Goal: Task Accomplishment & Management: Manage account settings

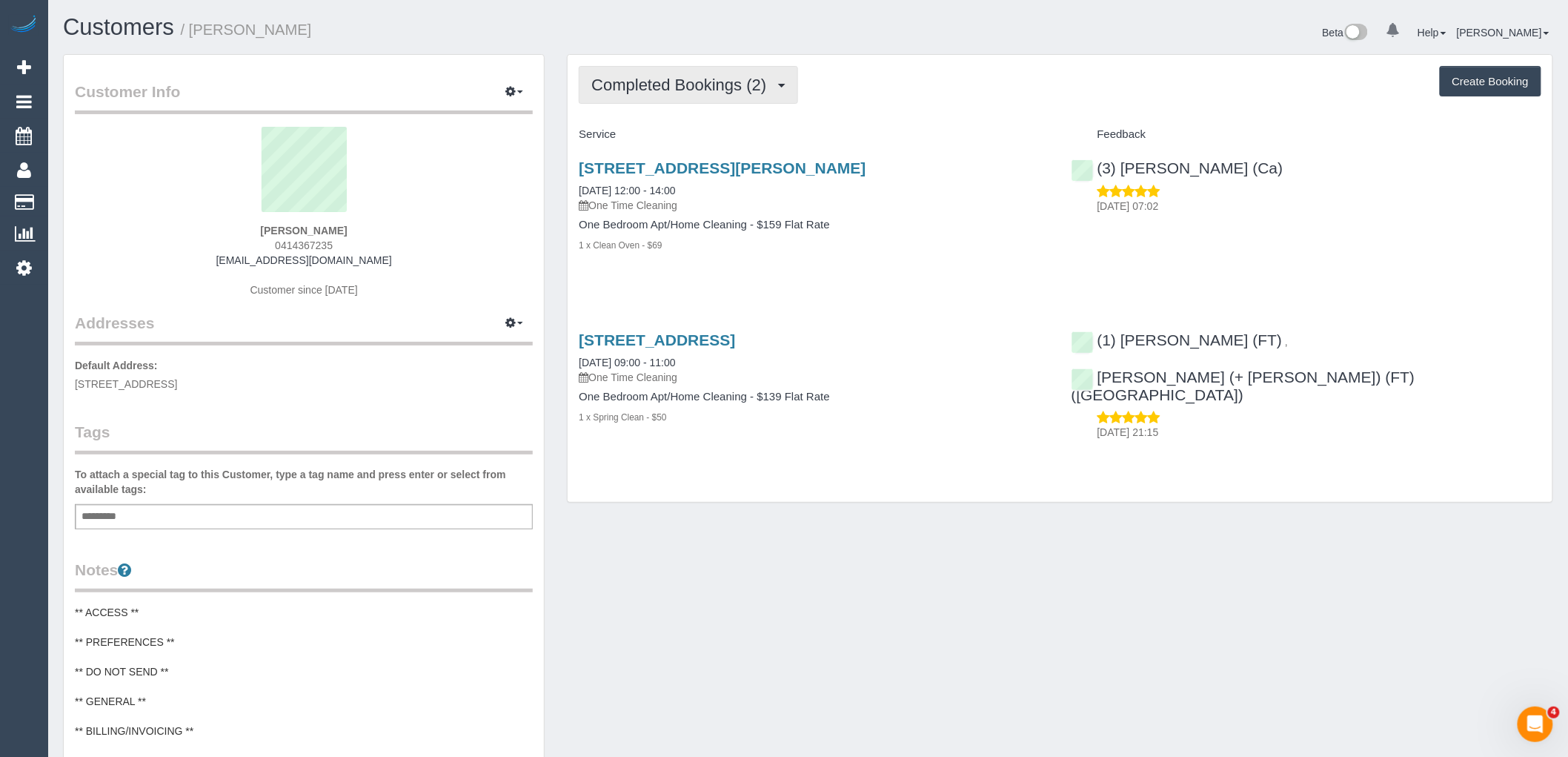
click at [754, 72] on button "Completed Bookings (2)" at bounding box center [689, 85] width 219 height 38
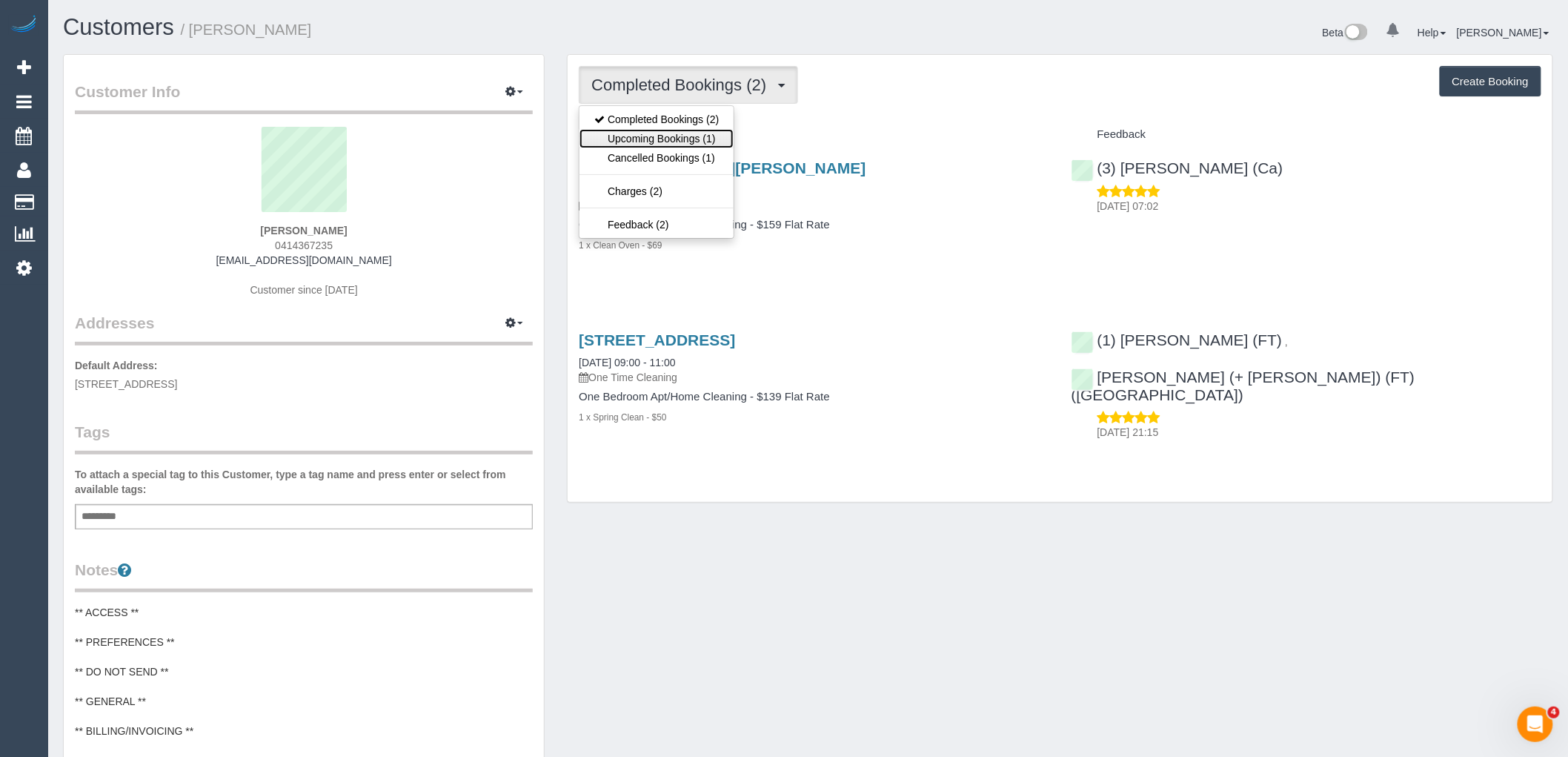
click at [707, 142] on link "Upcoming Bookings (1)" at bounding box center [657, 138] width 154 height 19
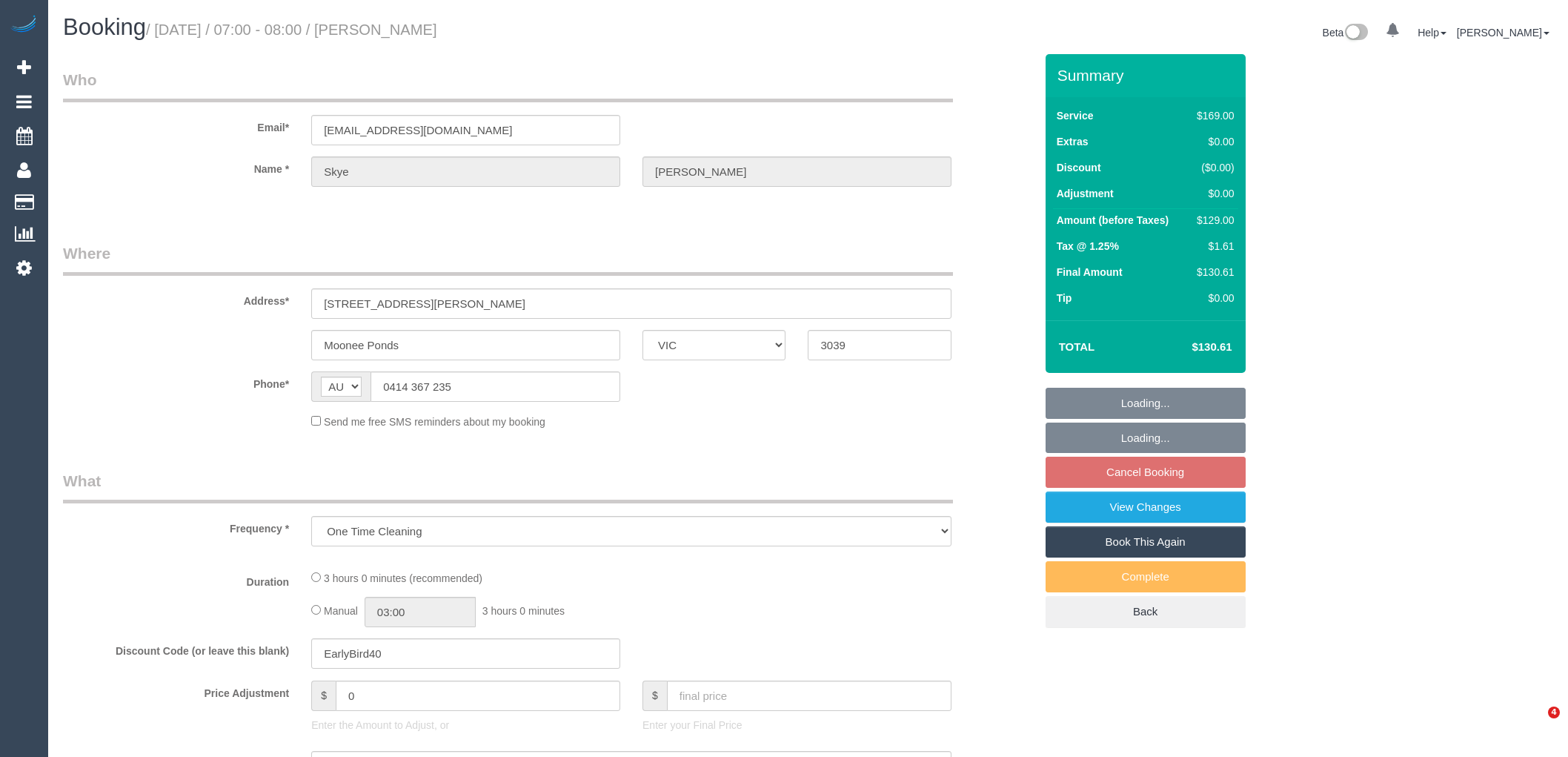
select select "VIC"
select select "string:stripe-pm_1RtLSF2GScqysDRVv0ZirND9"
select select "number:29"
select select "number:14"
select select "number:18"
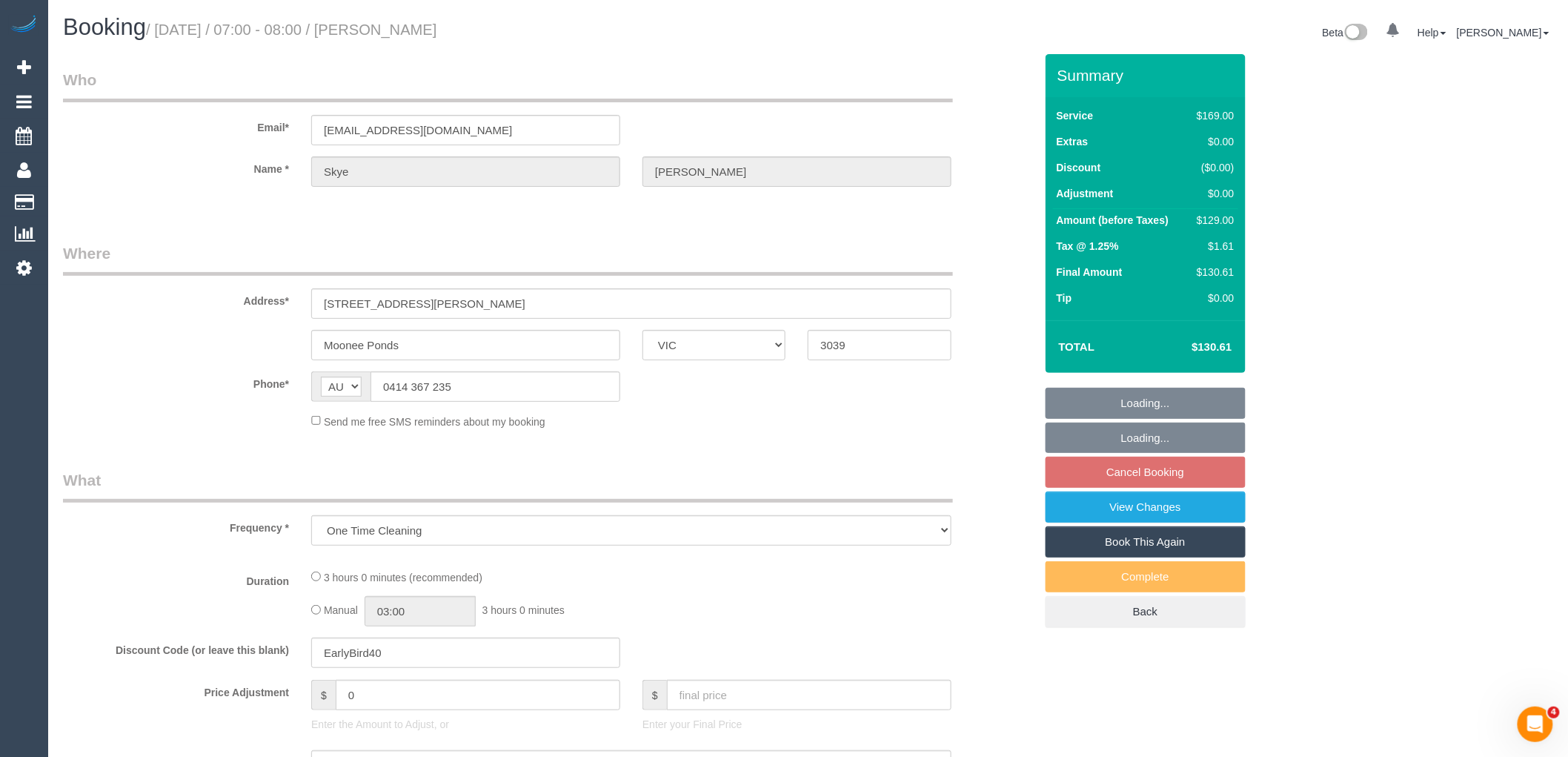
select select "number:25"
select select "number:13"
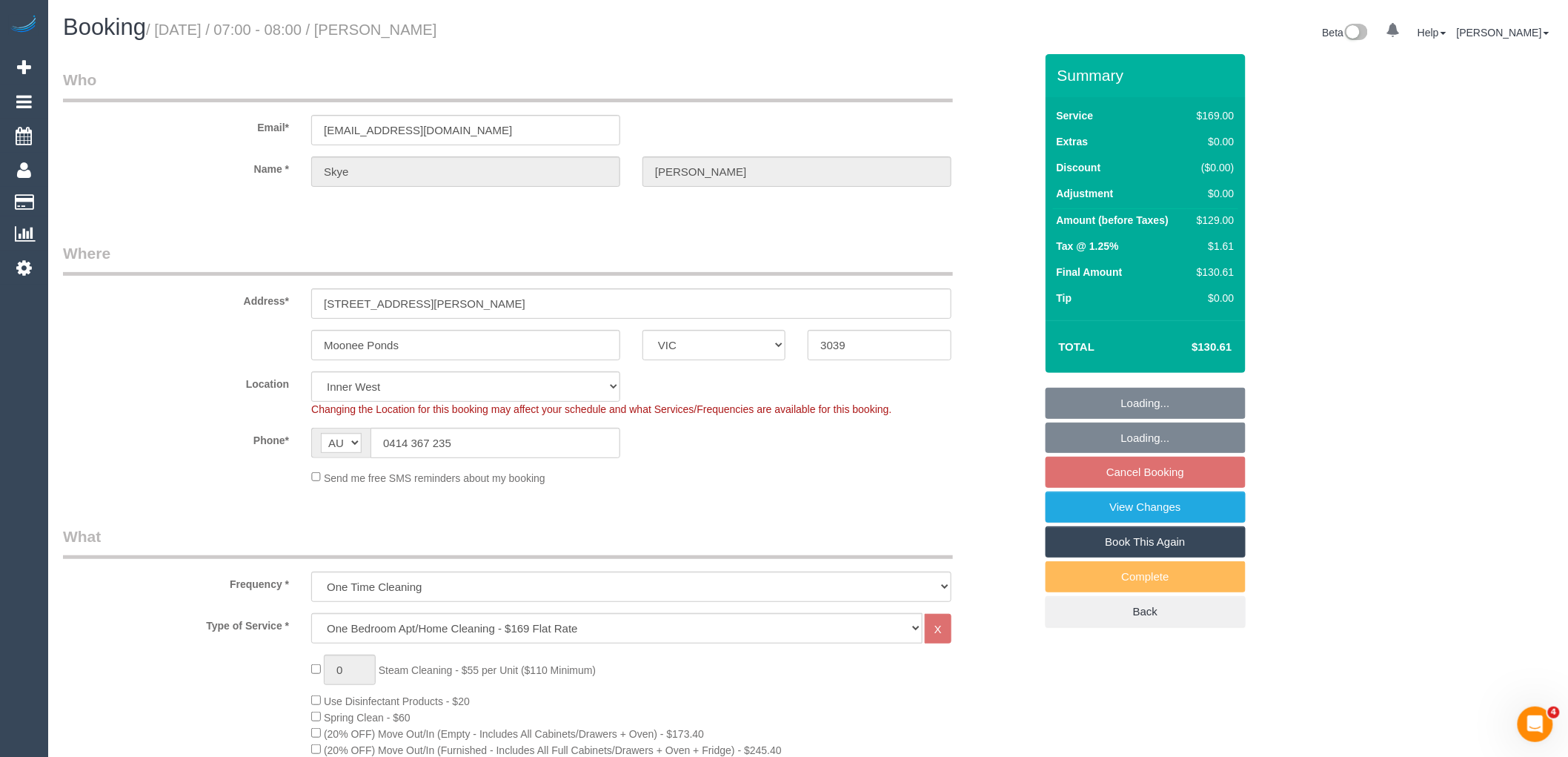
select select "object:1480"
select select "spot1"
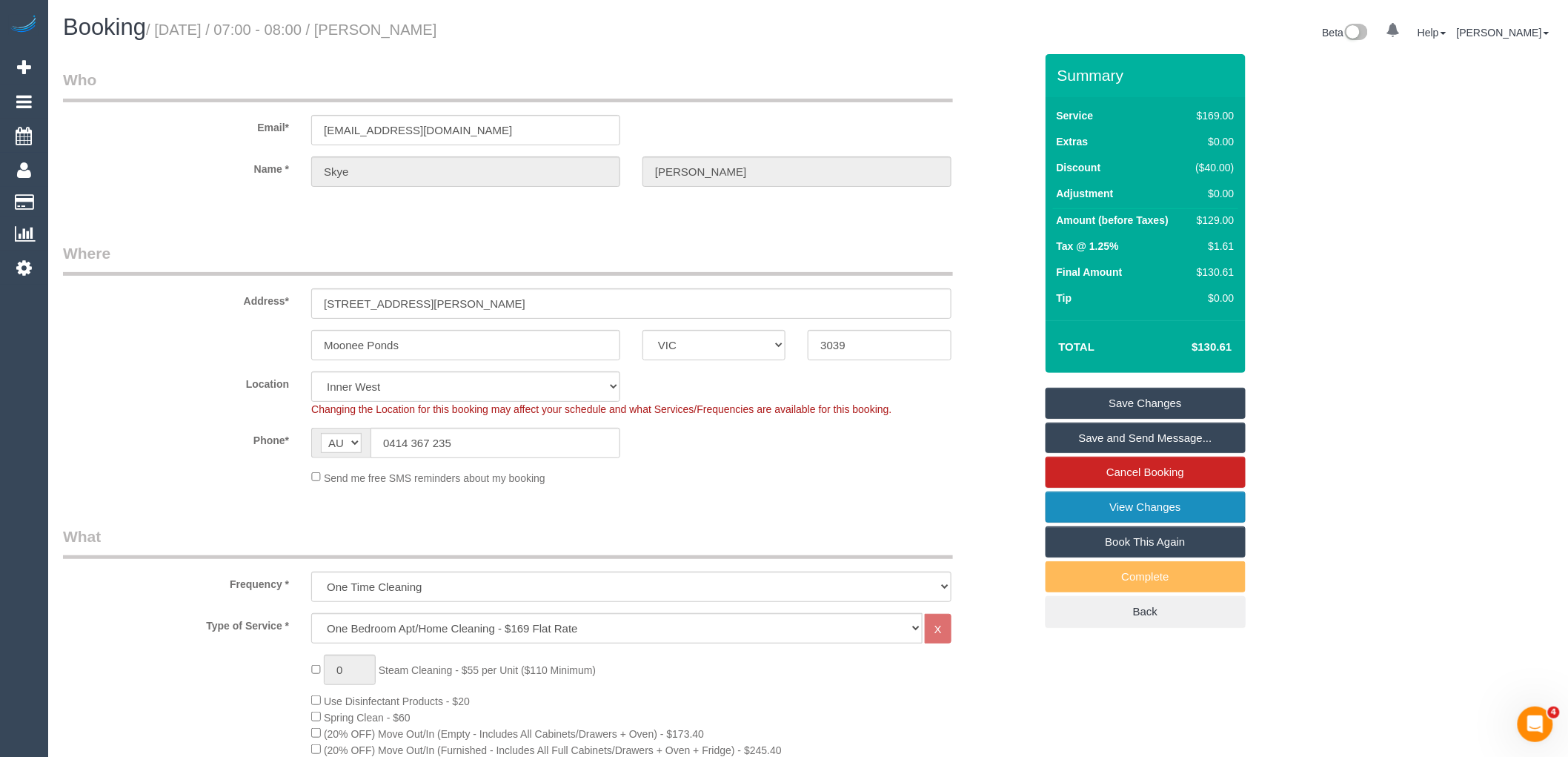
click at [1164, 500] on link "View Changes" at bounding box center [1146, 507] width 200 height 31
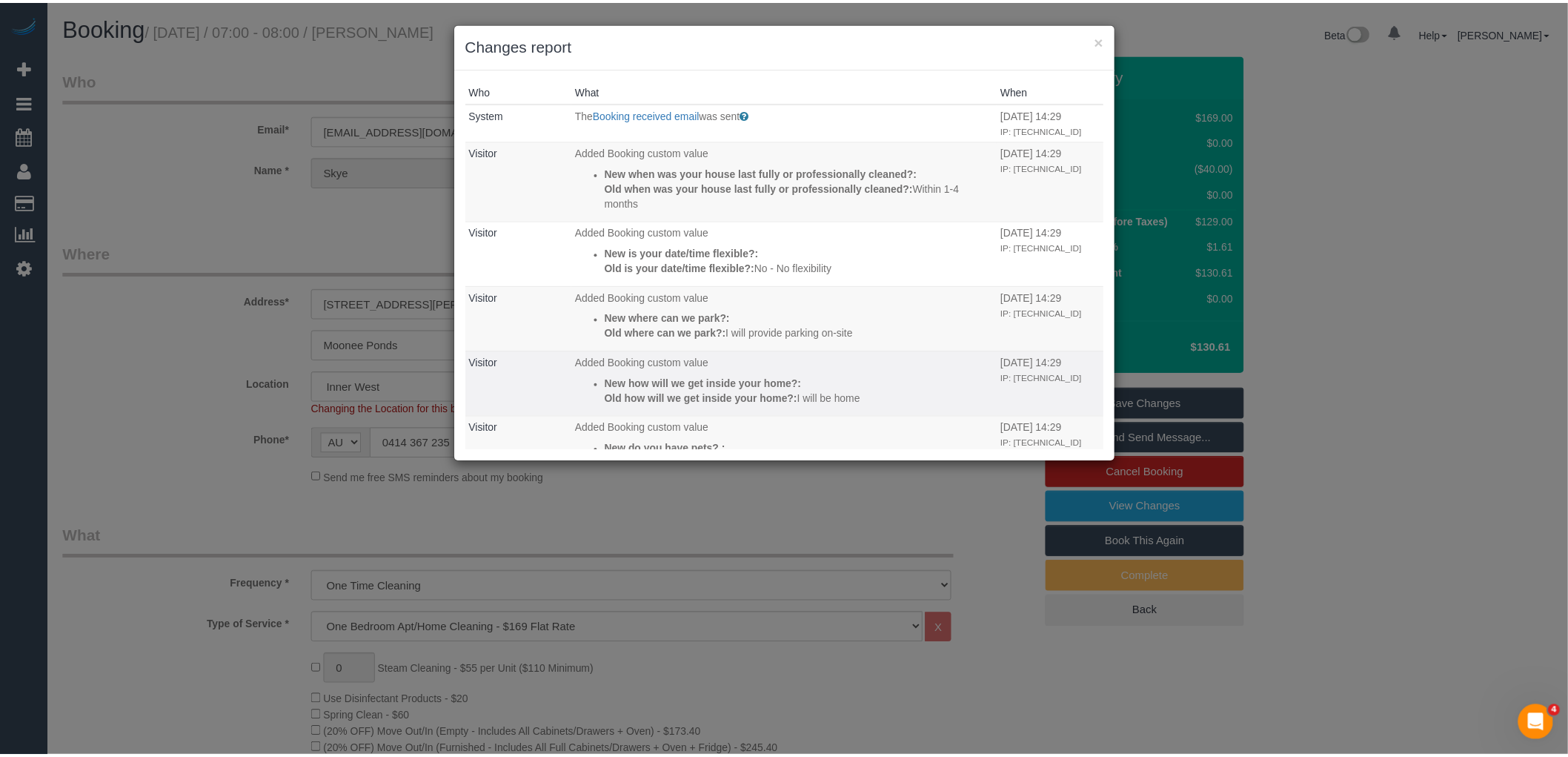
scroll to position [141, 0]
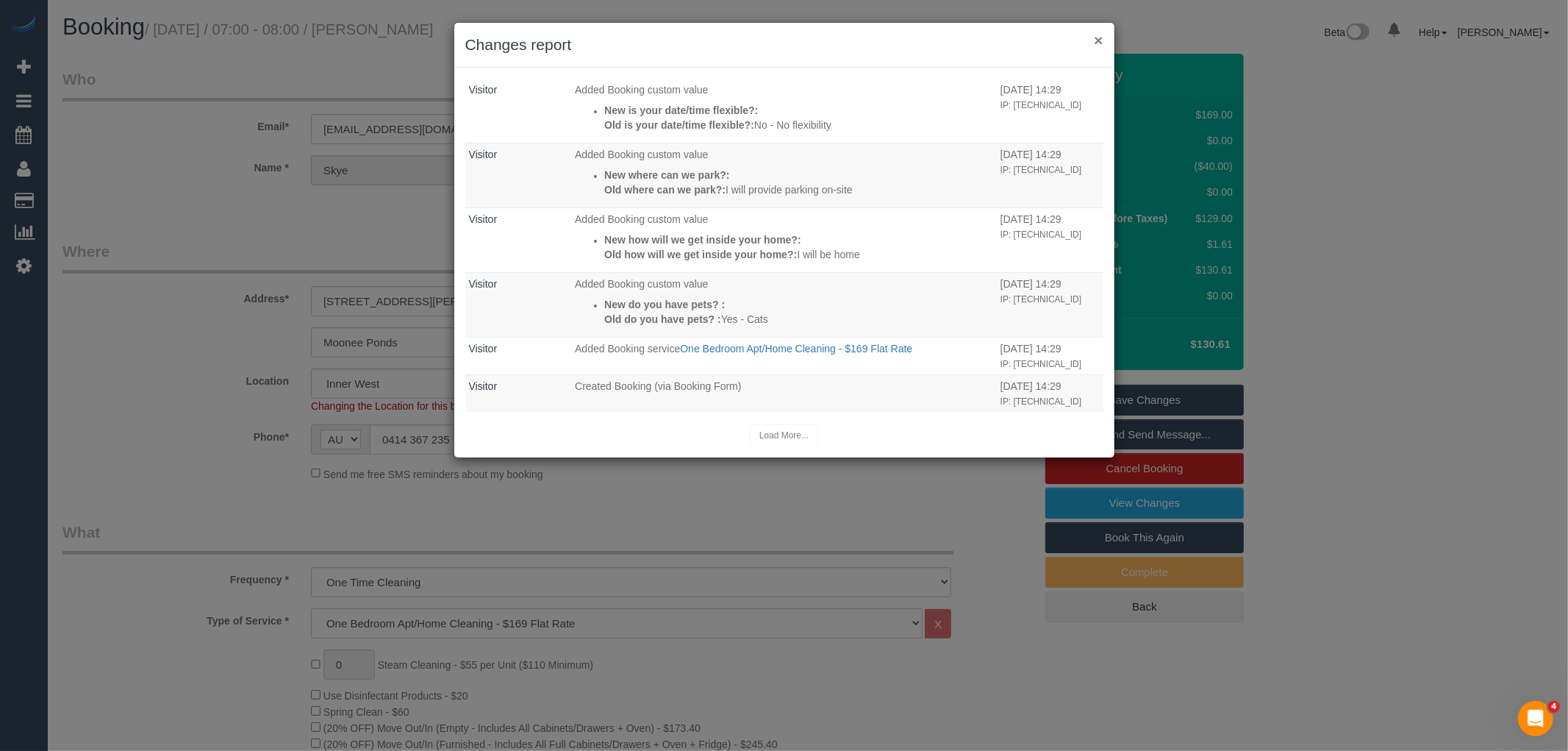
click at [1094, 39] on button "×" at bounding box center [1098, 40] width 9 height 16
